Goal: Transaction & Acquisition: Obtain resource

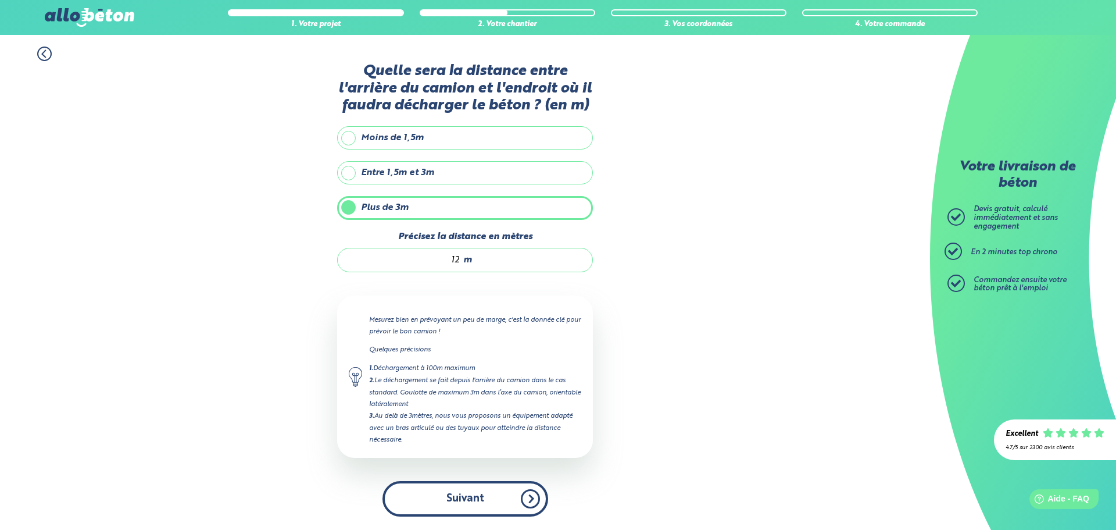
drag, startPoint x: 0, startPoint y: 0, endPoint x: 477, endPoint y: 496, distance: 688.6
click at [477, 496] on button "Suivant" at bounding box center [465, 498] width 166 height 35
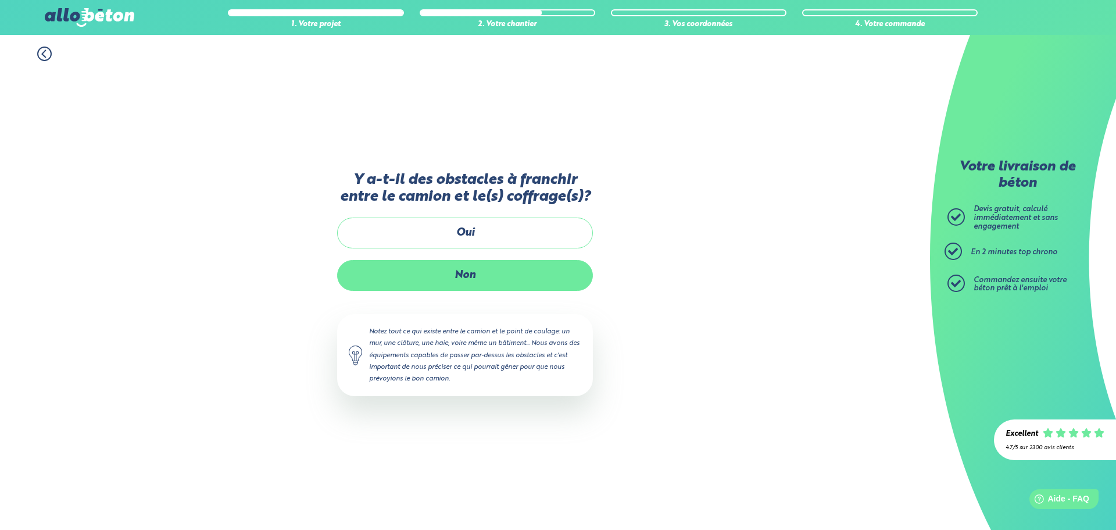
click at [472, 274] on label "Non" at bounding box center [465, 275] width 256 height 31
click at [0, 0] on input "Non" at bounding box center [0, 0] width 0 height 0
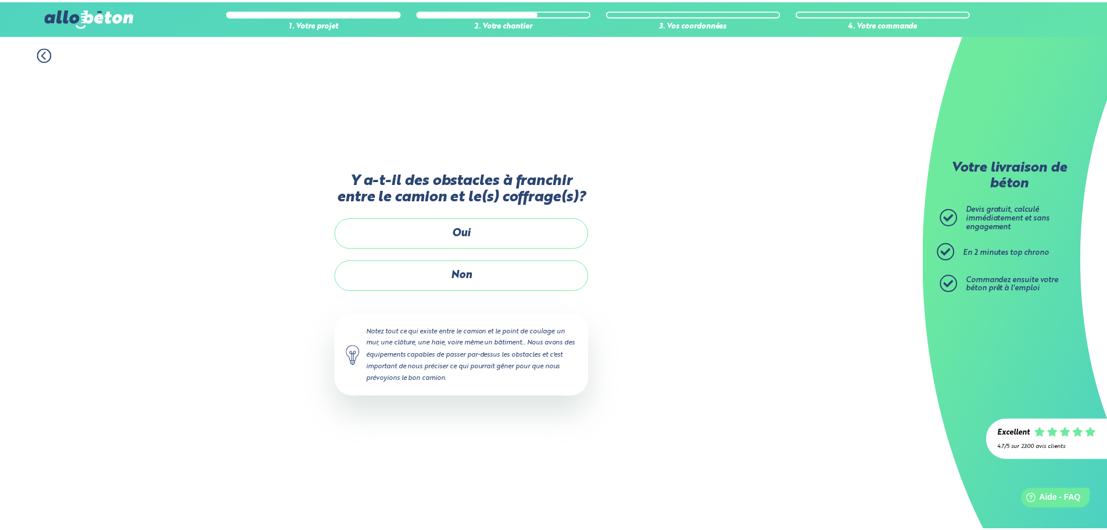
scroll to position [9, 0]
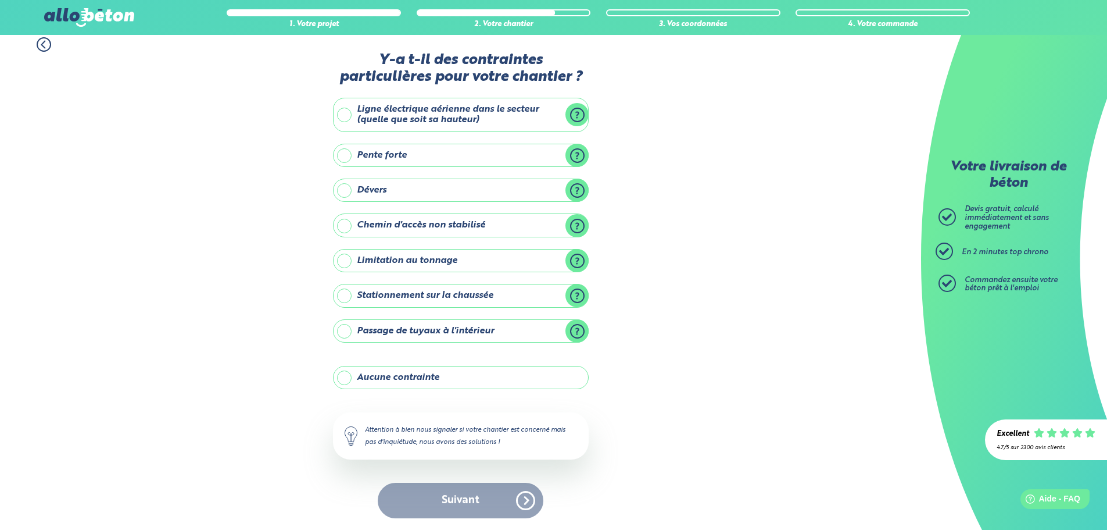
click at [349, 297] on label "Stationnement sur la chaussée" at bounding box center [461, 295] width 256 height 23
click at [0, 0] on input "Stationnement sur la chaussée" at bounding box center [0, 0] width 0 height 0
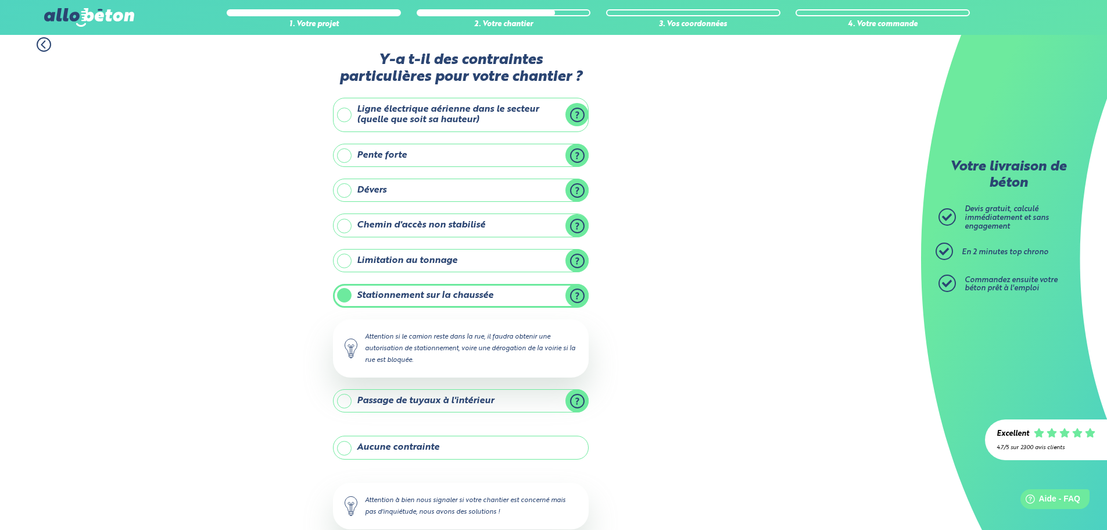
click at [346, 296] on label "Stationnement sur la chaussée" at bounding box center [461, 295] width 256 height 23
click at [0, 0] on input "Stationnement sur la chaussée" at bounding box center [0, 0] width 0 height 0
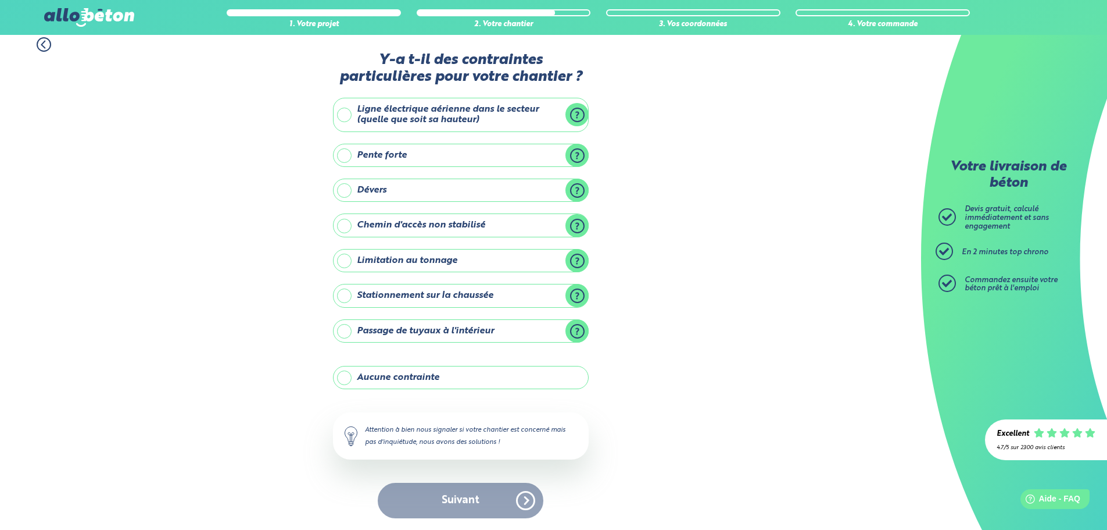
click at [345, 330] on label "Passage de tuyaux à l'intérieur" at bounding box center [461, 330] width 256 height 23
click at [0, 0] on input "Passage de tuyaux à l'intérieur" at bounding box center [0, 0] width 0 height 0
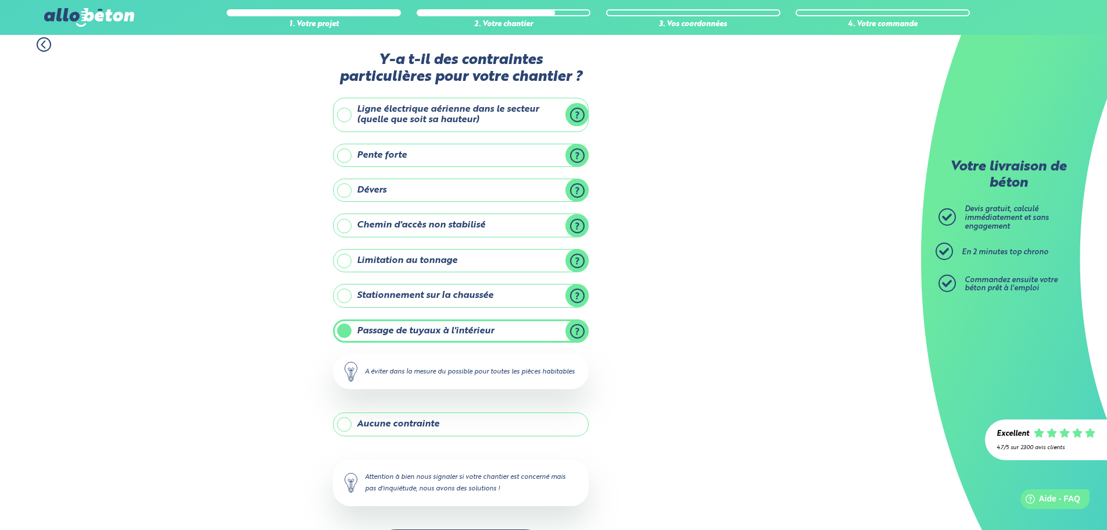
click at [345, 330] on label "Passage de tuyaux à l'intérieur" at bounding box center [461, 330] width 256 height 23
click at [0, 0] on input "Passage de tuyaux à l'intérieur" at bounding box center [0, 0] width 0 height 0
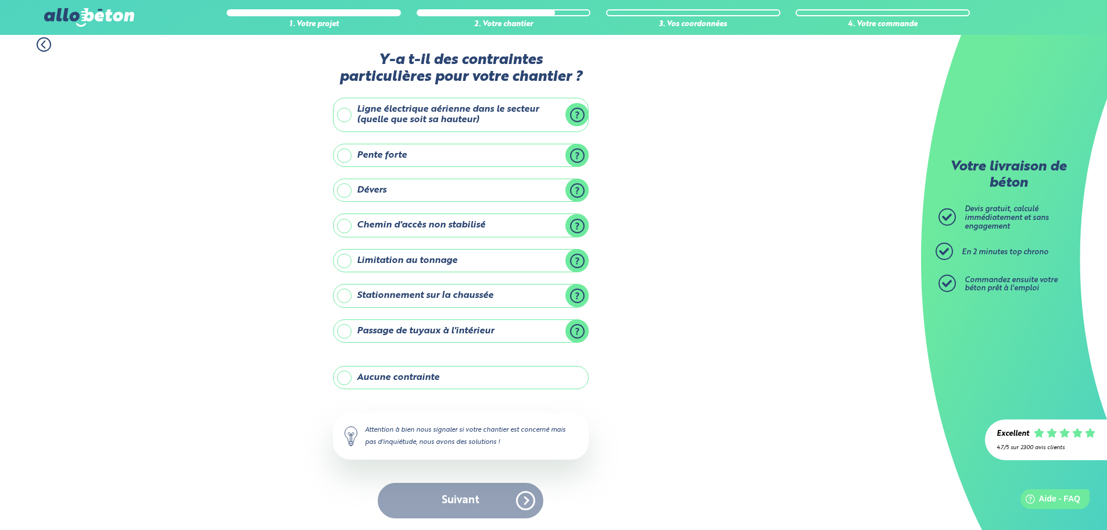
click at [349, 262] on label "Limitation au tonnage" at bounding box center [461, 260] width 256 height 23
click at [0, 0] on input "Limitation au tonnage" at bounding box center [0, 0] width 0 height 0
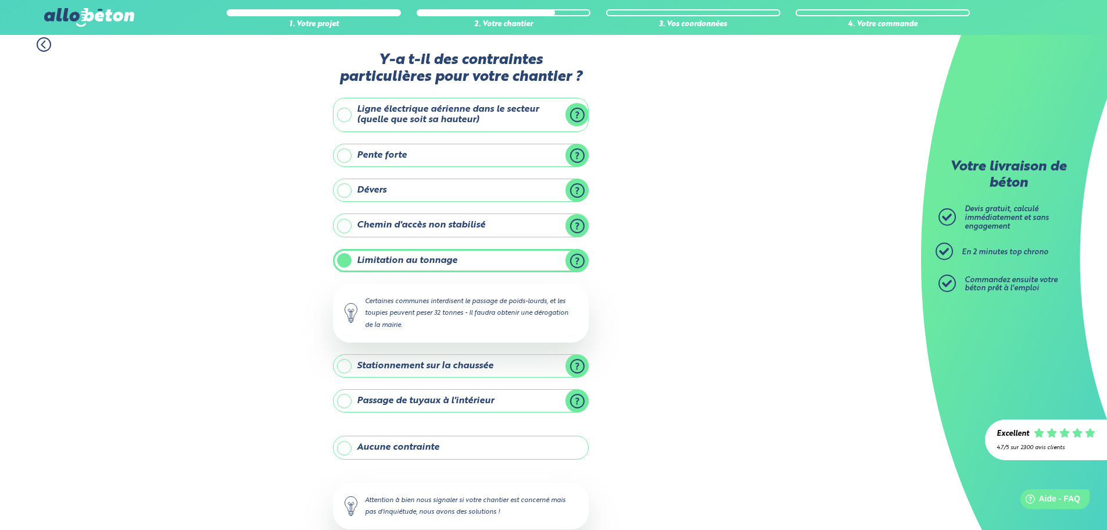
click at [349, 262] on label "Limitation au tonnage" at bounding box center [461, 260] width 256 height 23
click at [0, 0] on input "Limitation au tonnage" at bounding box center [0, 0] width 0 height 0
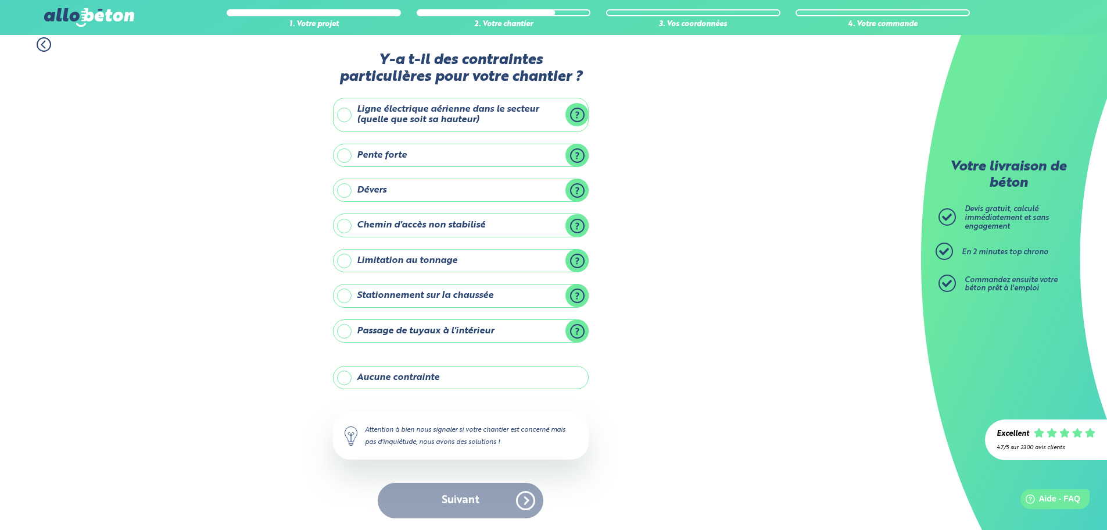
click at [350, 330] on label "Passage de tuyaux à l'intérieur" at bounding box center [461, 330] width 256 height 23
click at [0, 0] on input "Passage de tuyaux à l'intérieur" at bounding box center [0, 0] width 0 height 0
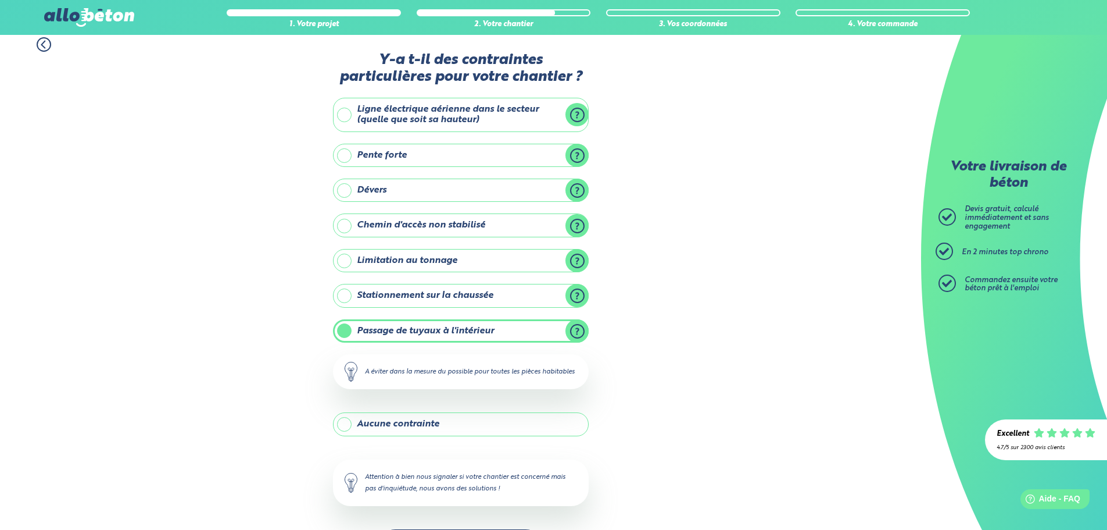
click at [347, 330] on label "Passage de tuyaux à l'intérieur" at bounding box center [461, 330] width 256 height 23
click at [0, 0] on input "Passage de tuyaux à l'intérieur" at bounding box center [0, 0] width 0 height 0
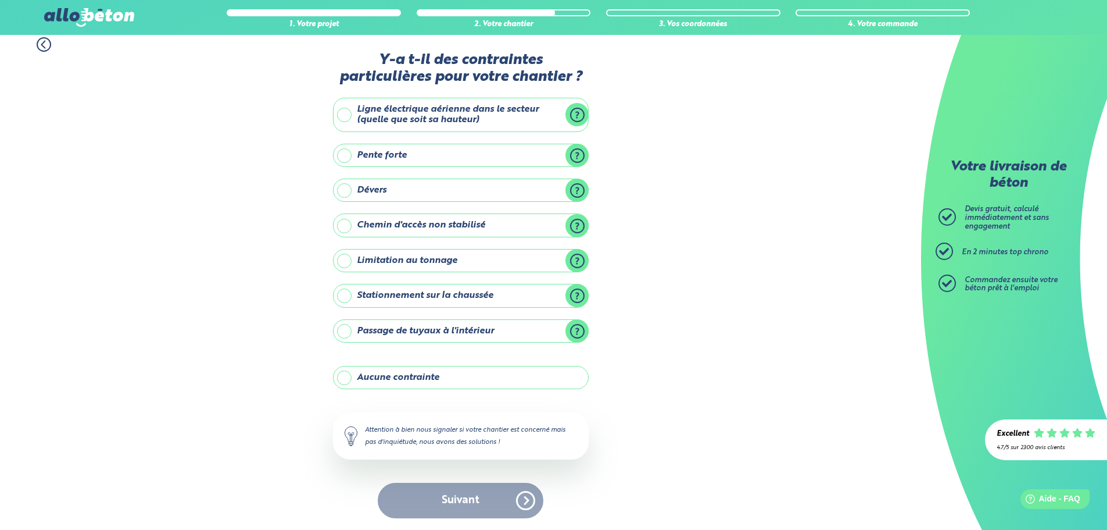
click at [346, 378] on label "Aucune contrainte" at bounding box center [461, 377] width 256 height 23
click at [0, 0] on input "Aucune contrainte" at bounding box center [0, 0] width 0 height 0
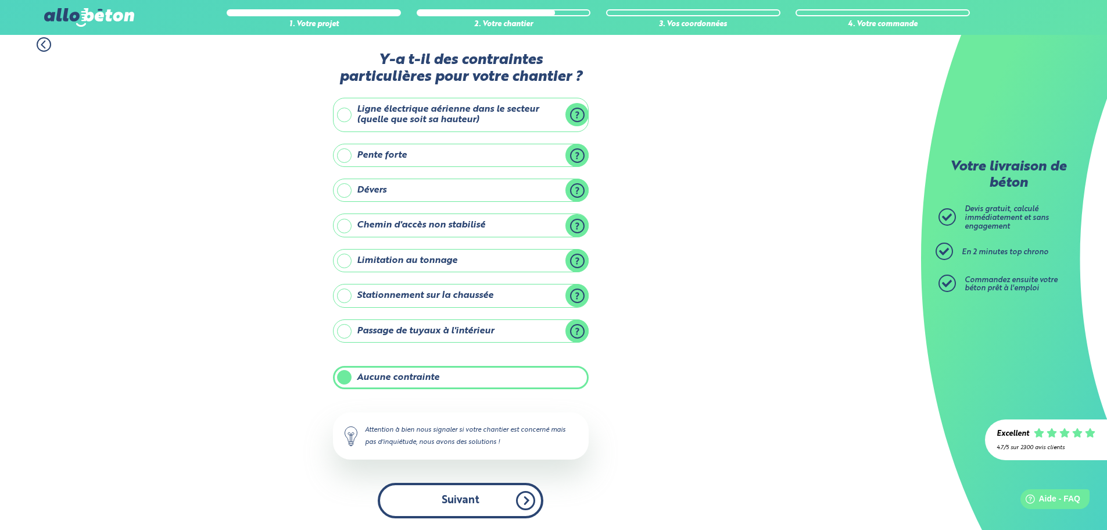
click at [474, 498] on button "Suivant" at bounding box center [461, 499] width 166 height 35
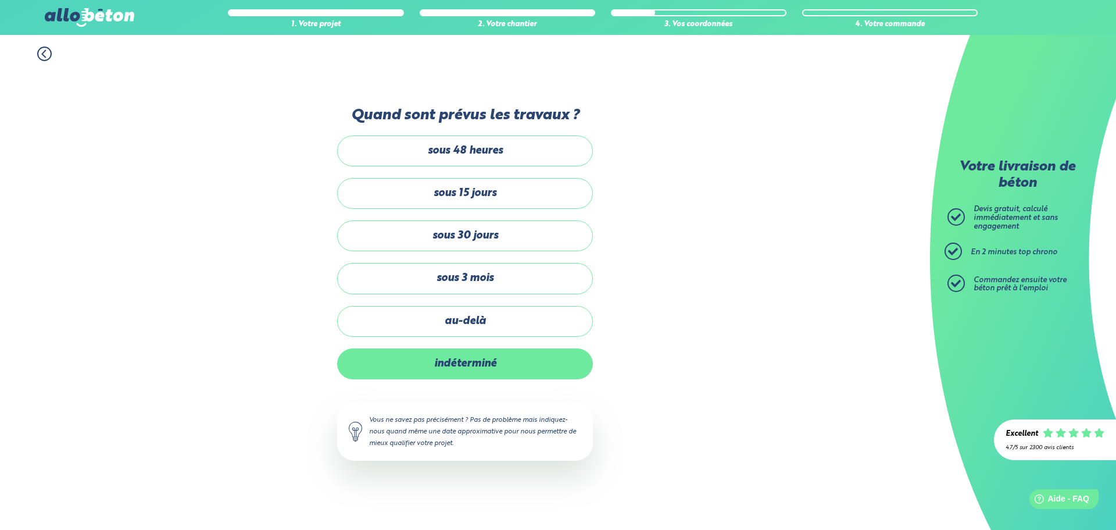
click at [481, 364] on label "indéterminé" at bounding box center [465, 363] width 256 height 31
click at [0, 0] on input "indéterminé" at bounding box center [0, 0] width 0 height 0
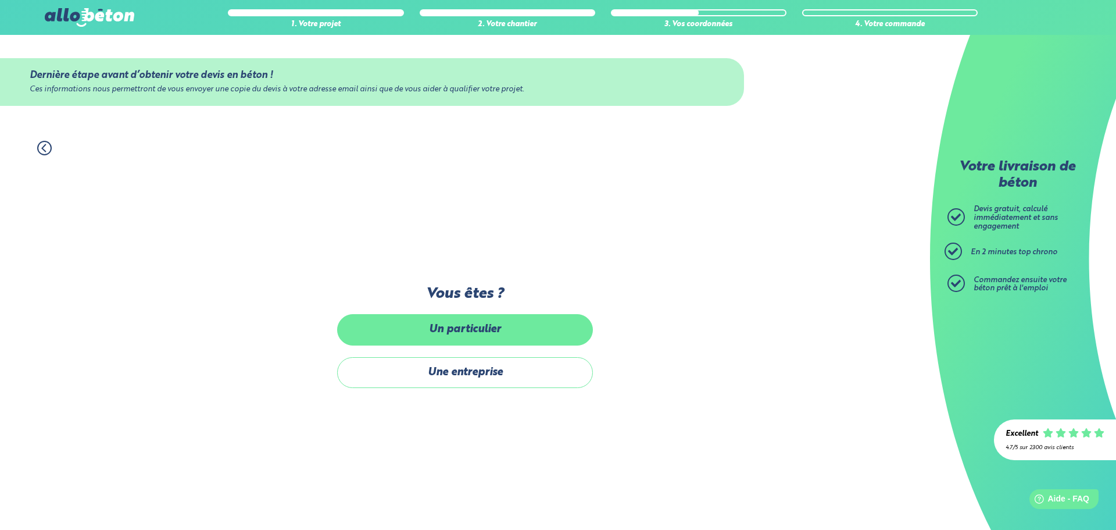
click at [484, 327] on label "Un particulier" at bounding box center [465, 329] width 256 height 31
click at [0, 0] on input "Un particulier" at bounding box center [0, 0] width 0 height 0
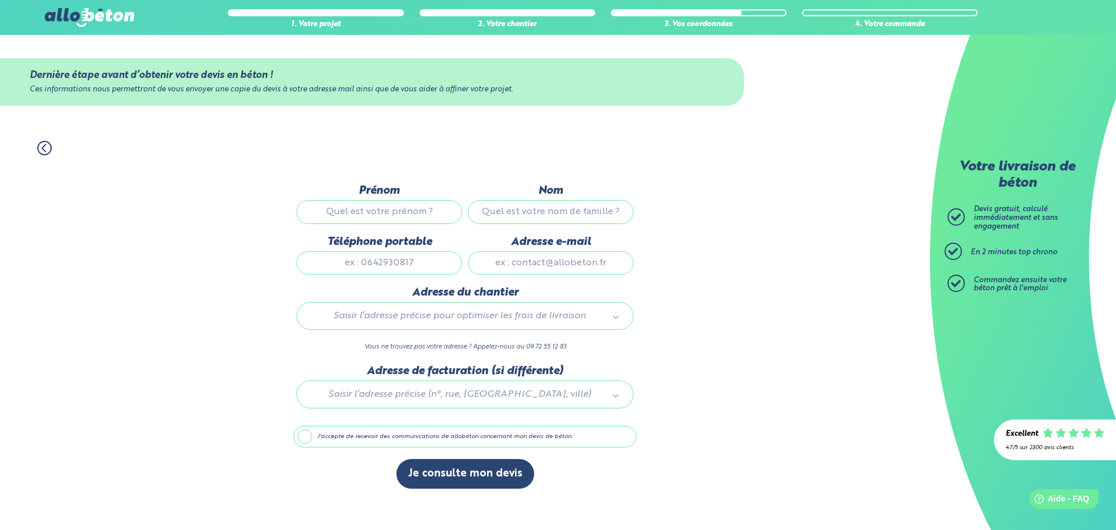
click at [387, 209] on input "Prénom" at bounding box center [379, 211] width 166 height 23
type input "Mustapha"
click at [543, 210] on input "Nom" at bounding box center [551, 211] width 166 height 23
type input "Assahnoun"
type input "[STREET_ADDRESS]"
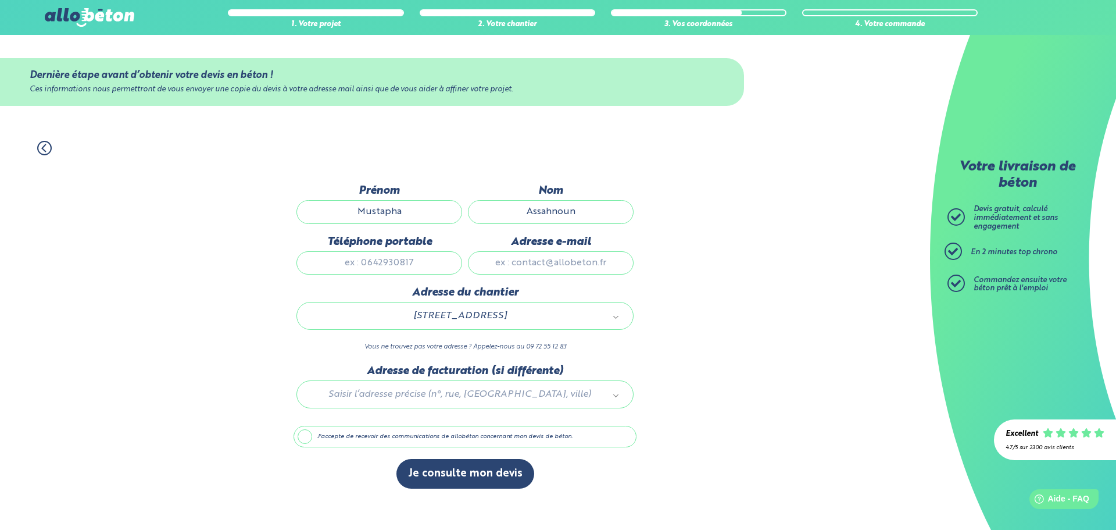
click at [388, 259] on input "Téléphone portable" at bounding box center [379, 262] width 166 height 23
type input "0651126794"
drag, startPoint x: 556, startPoint y: 265, endPoint x: 566, endPoint y: 267, distance: 9.5
click at [557, 265] on input "Adresse e-mail" at bounding box center [551, 262] width 166 height 23
type input "[EMAIL_ADDRESS][DOMAIN_NAME]"
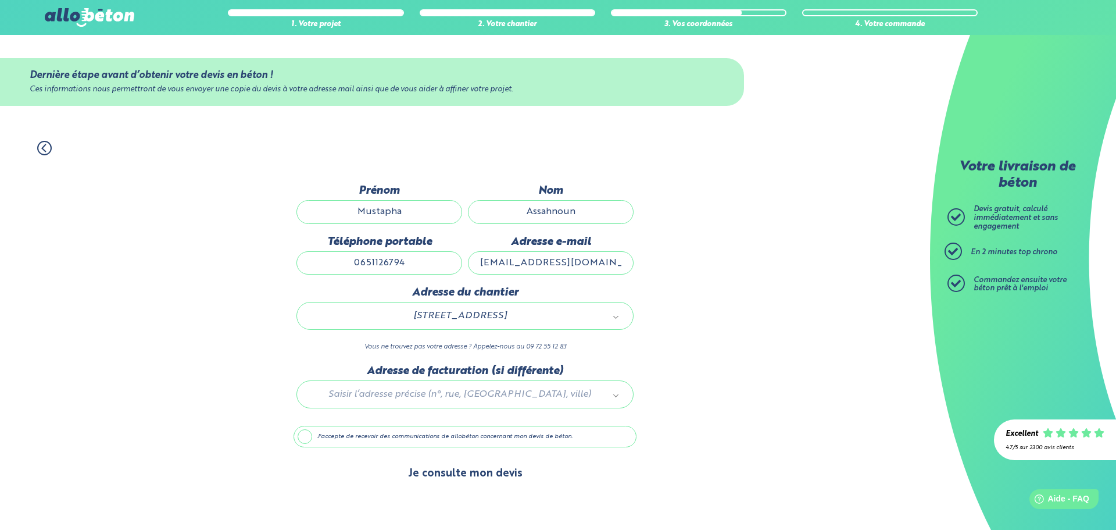
click at [462, 473] on button "Je consulte mon devis" at bounding box center [465, 474] width 138 height 30
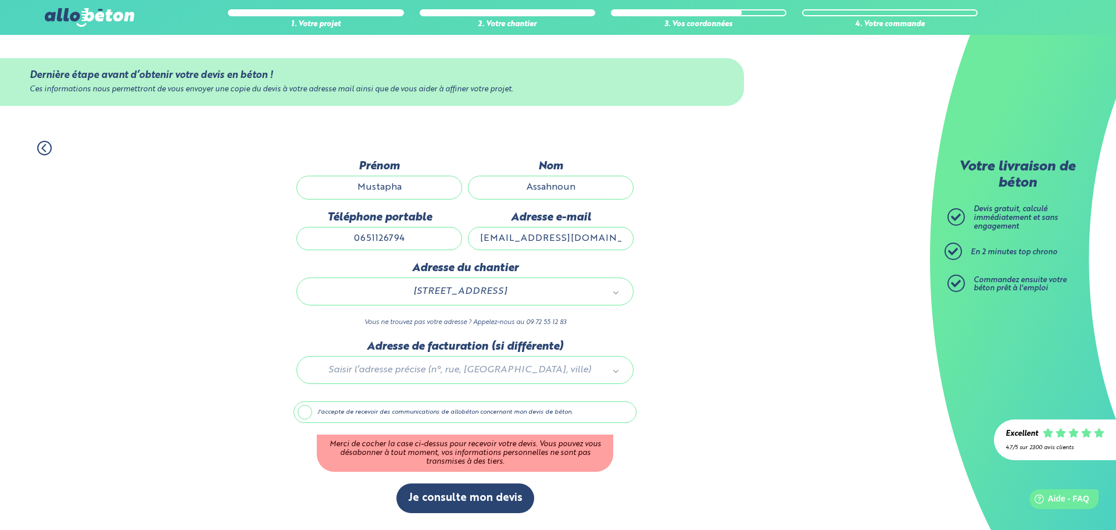
click at [301, 416] on label "J'accepte de recevoir des communications de allobéton concernant mon devis de b…" at bounding box center [465, 412] width 343 height 22
click at [0, 0] on input "J'accepte de recevoir des communications de allobéton concernant mon devis de b…" at bounding box center [0, 0] width 0 height 0
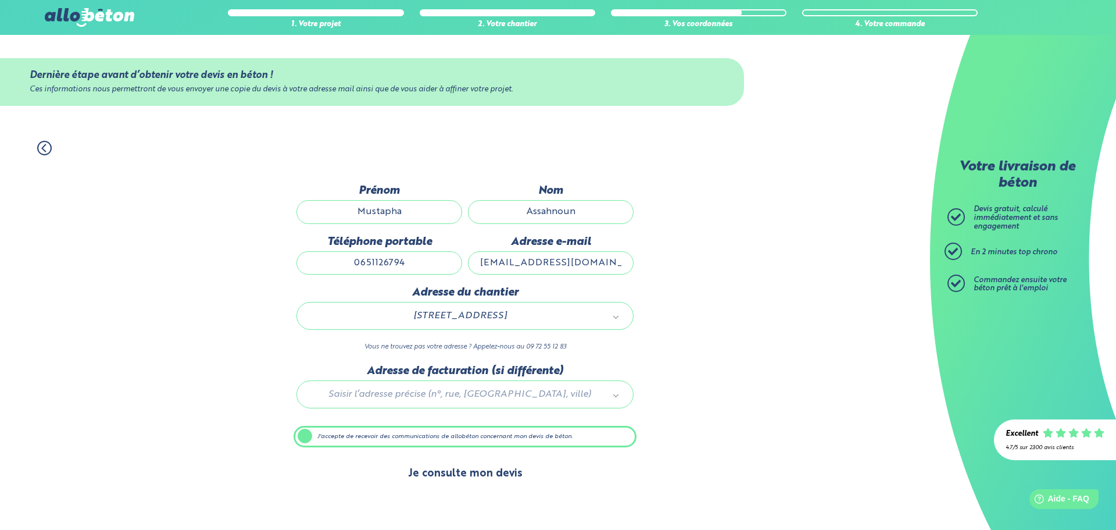
click at [462, 469] on button "Je consulte mon devis" at bounding box center [465, 474] width 138 height 30
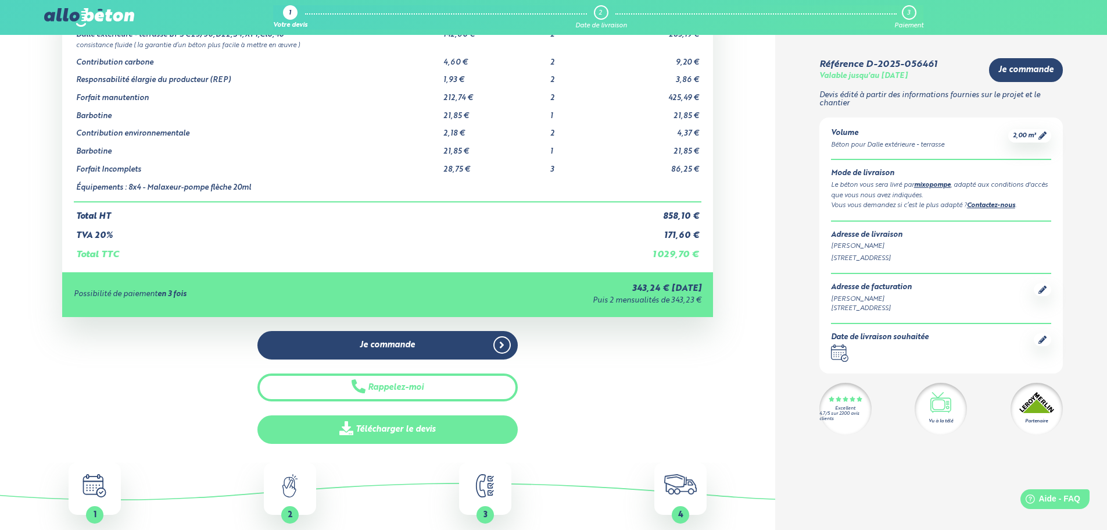
scroll to position [174, 0]
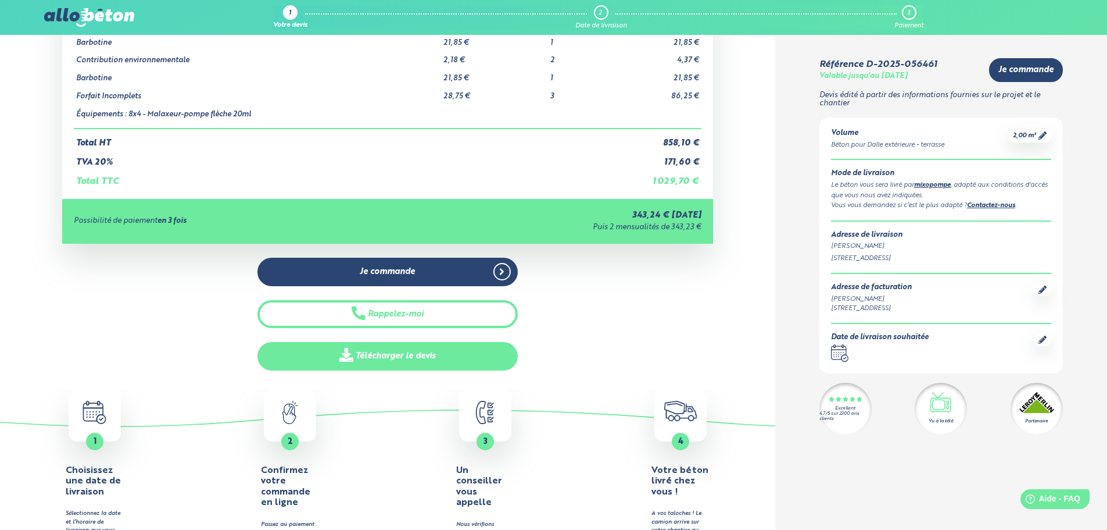
click at [399, 353] on link "Télécharger le devis" at bounding box center [387, 356] width 260 height 28
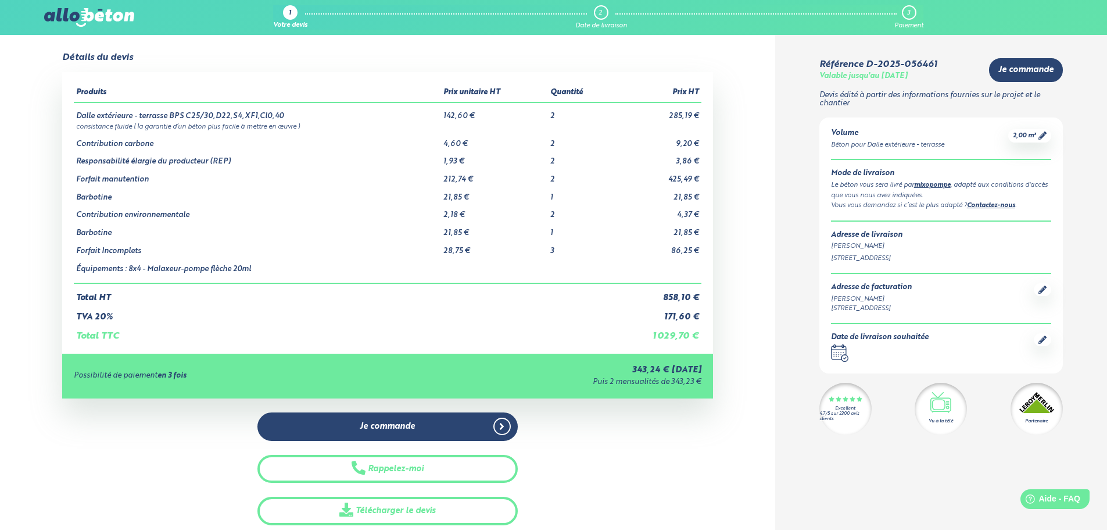
scroll to position [0, 0]
